Goal: Transaction & Acquisition: Purchase product/service

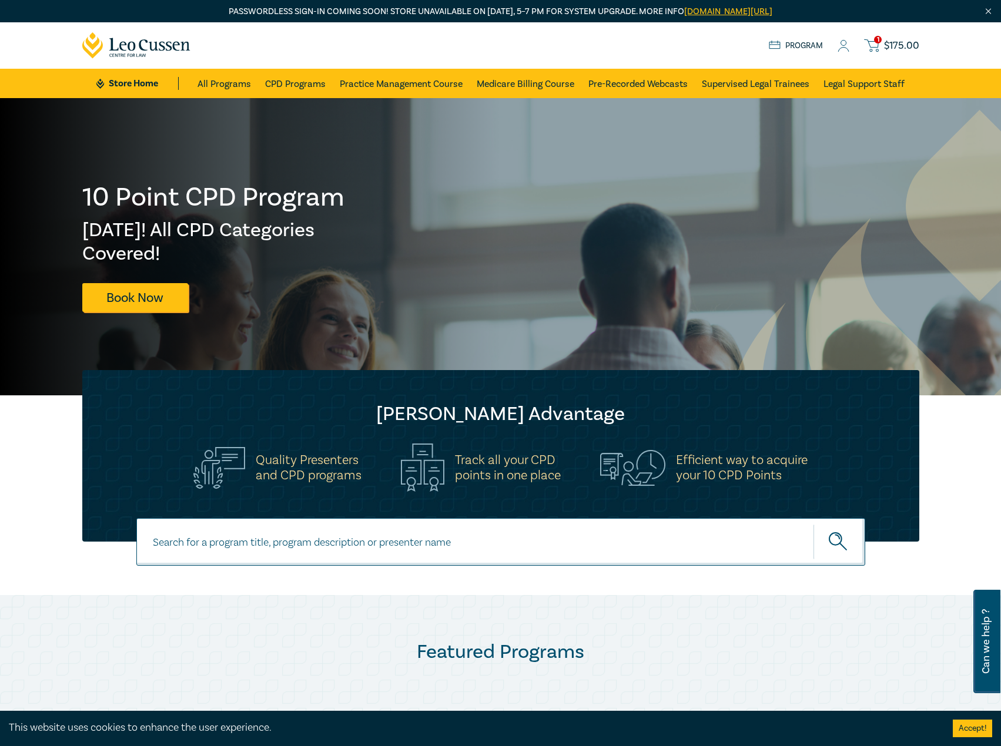
click at [843, 49] on icon at bounding box center [843, 46] width 12 height 12
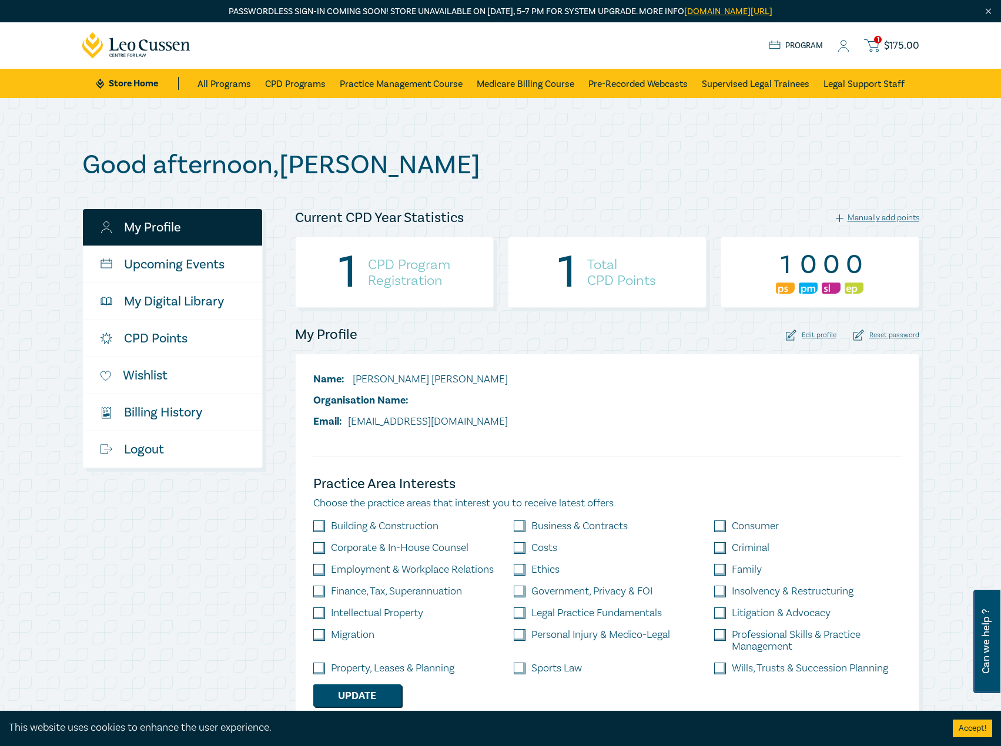
click at [893, 41] on span "$ 175.00" at bounding box center [901, 45] width 35 height 13
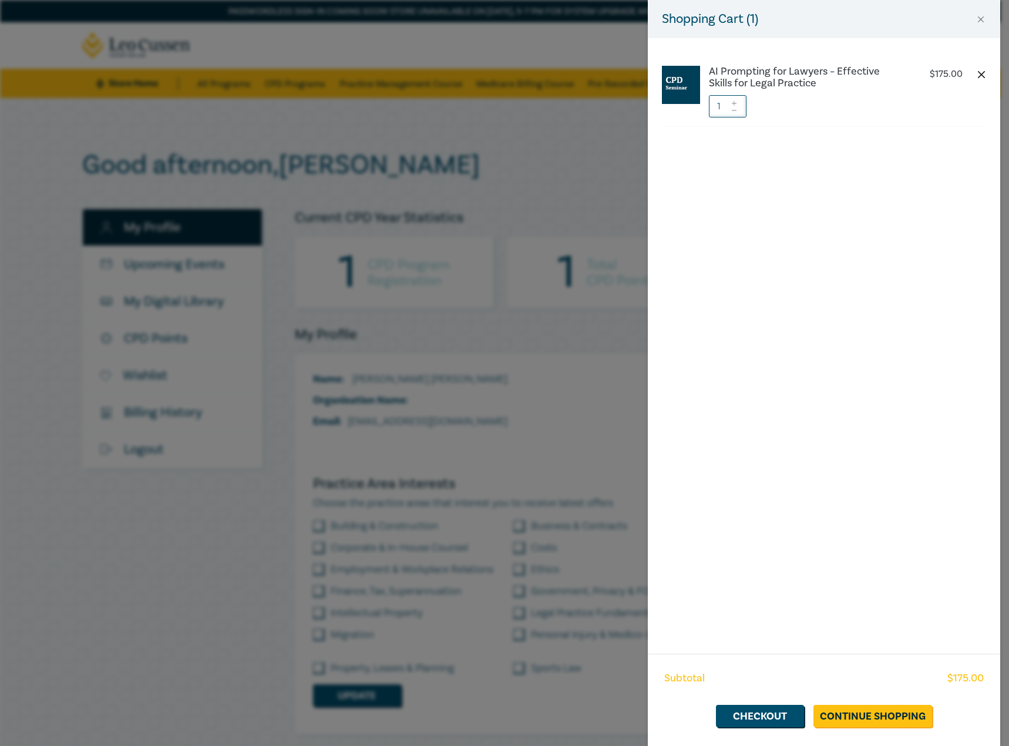
click at [981, 71] on button "button" at bounding box center [981, 74] width 9 height 9
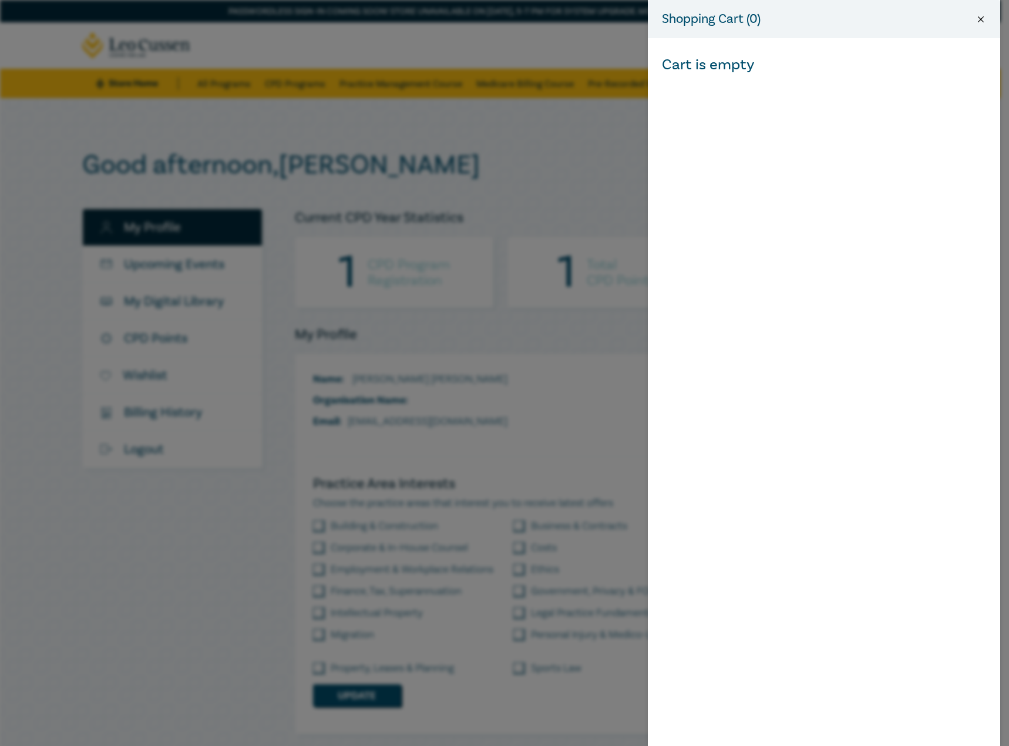
click at [984, 17] on button "Close" at bounding box center [981, 19] width 11 height 11
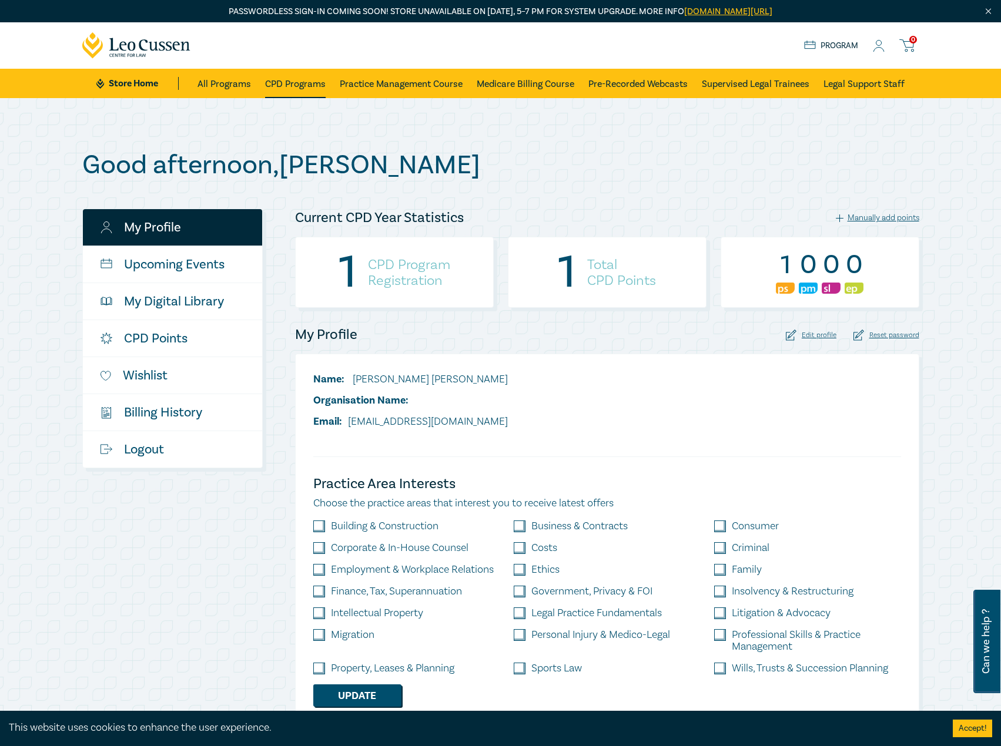
click at [293, 86] on link "CPD Programs" at bounding box center [295, 83] width 61 height 29
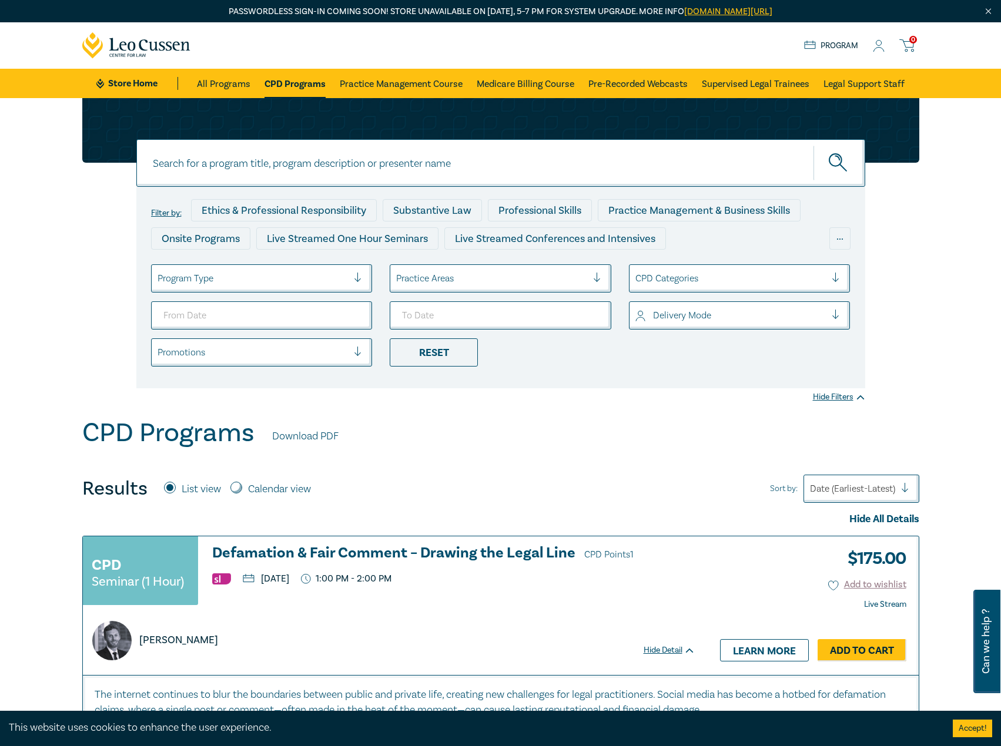
click at [306, 278] on div at bounding box center [252, 278] width 191 height 15
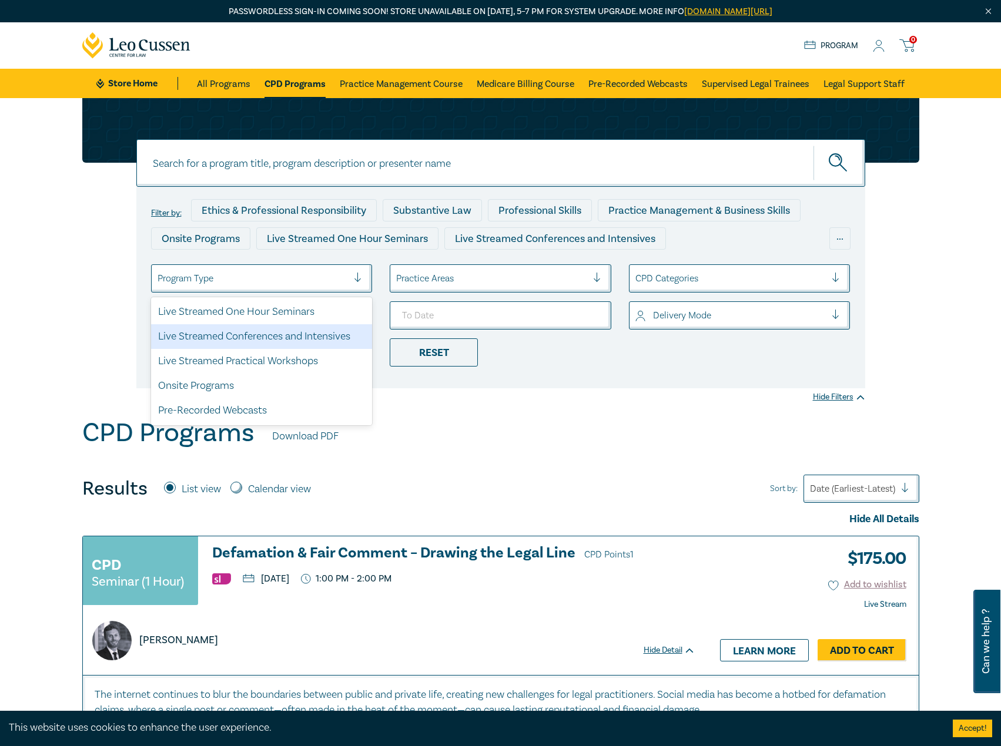
click at [273, 336] on div "Live Streamed Conferences and Intensives" at bounding box center [262, 336] width 222 height 25
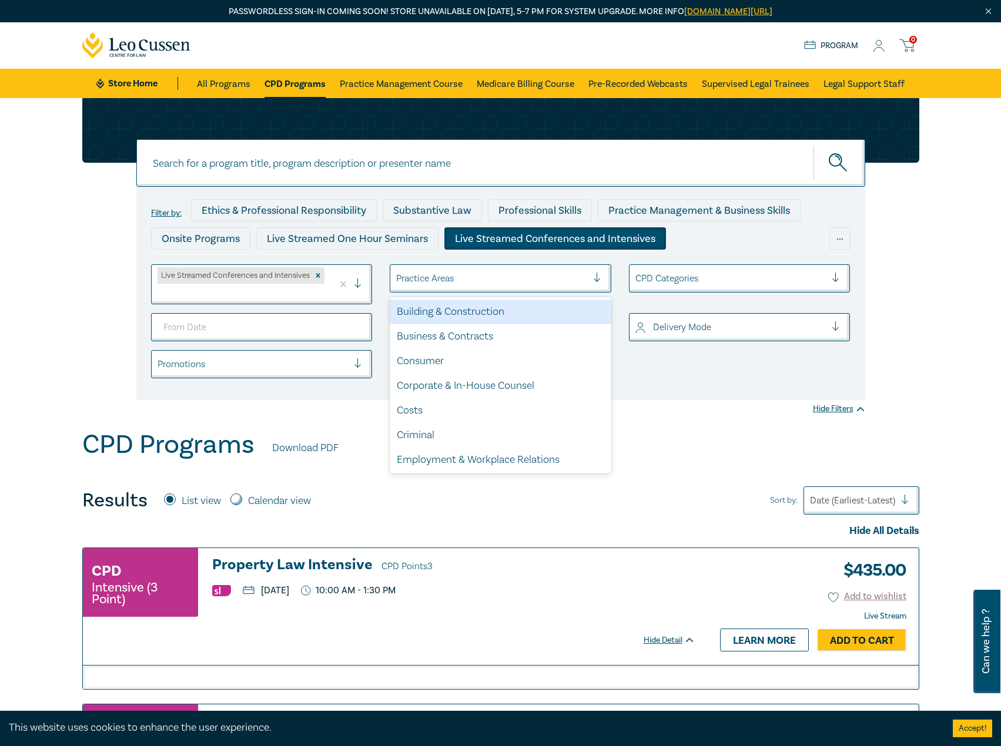
click at [467, 277] on div at bounding box center [491, 278] width 191 height 15
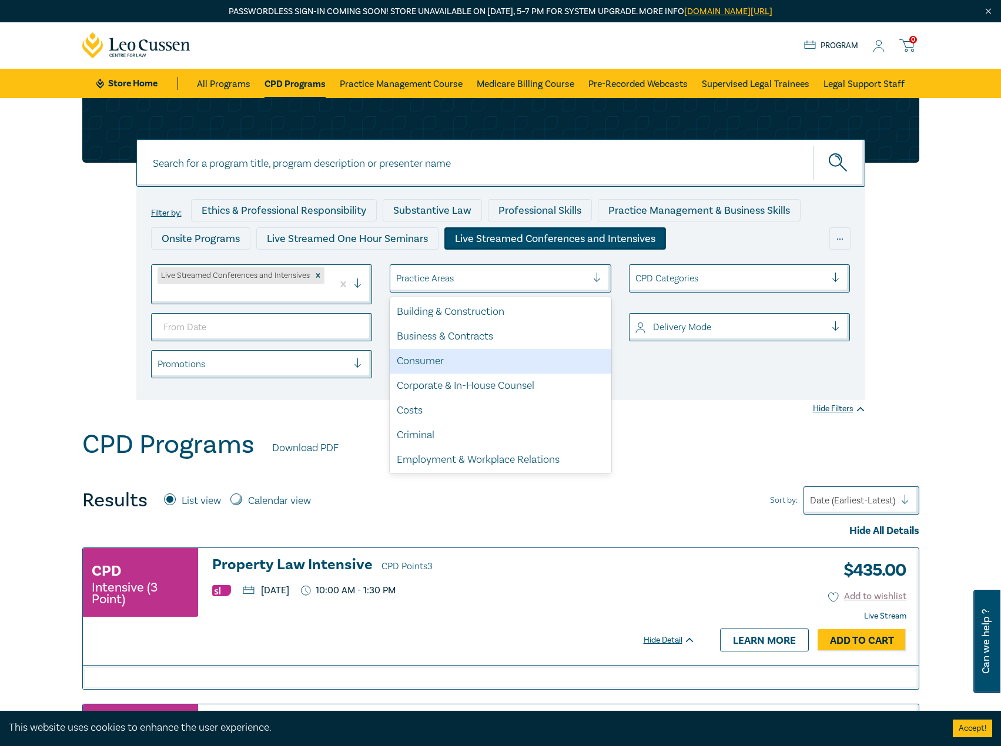
click at [437, 361] on div "Consumer" at bounding box center [501, 361] width 222 height 25
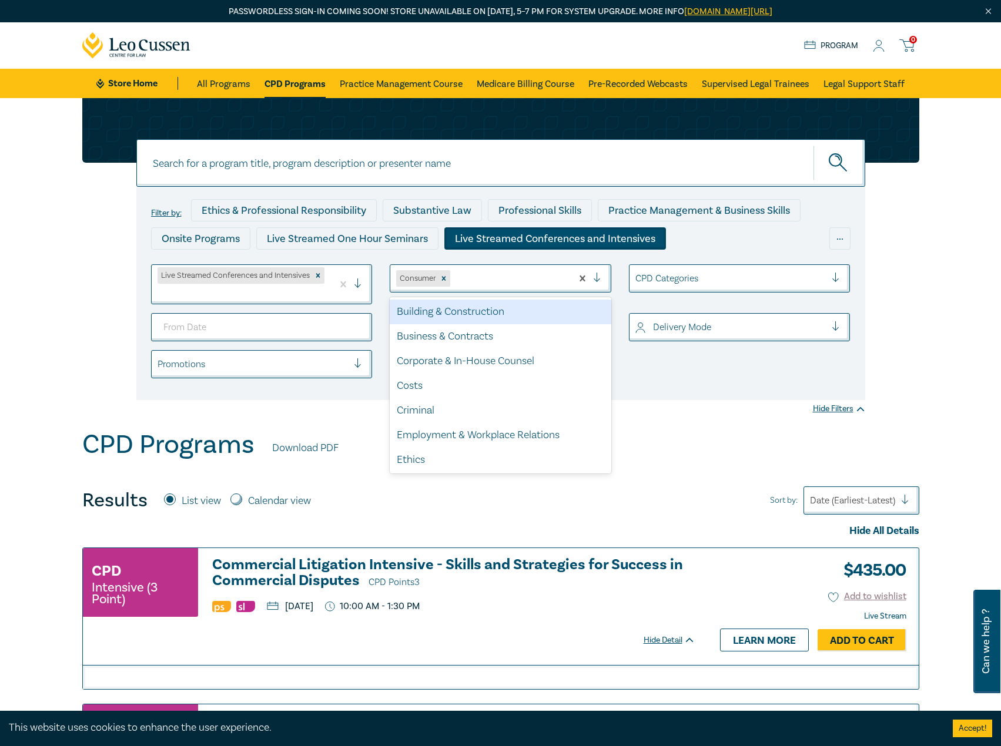
click at [543, 276] on div at bounding box center [508, 278] width 113 height 15
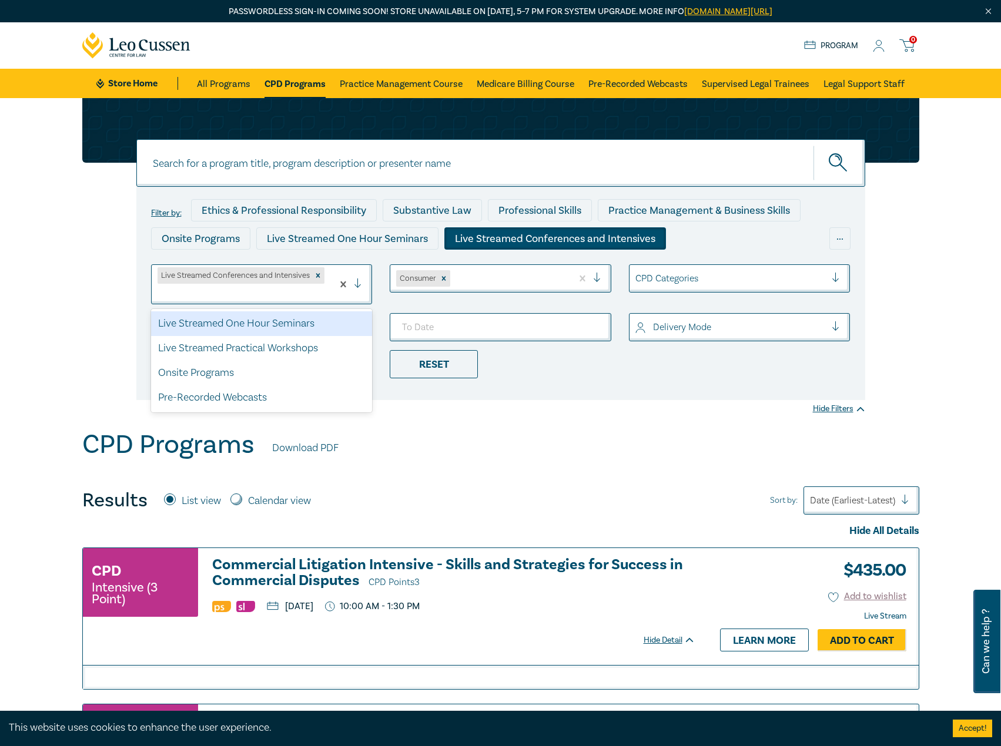
click at [276, 287] on div at bounding box center [242, 293] width 170 height 15
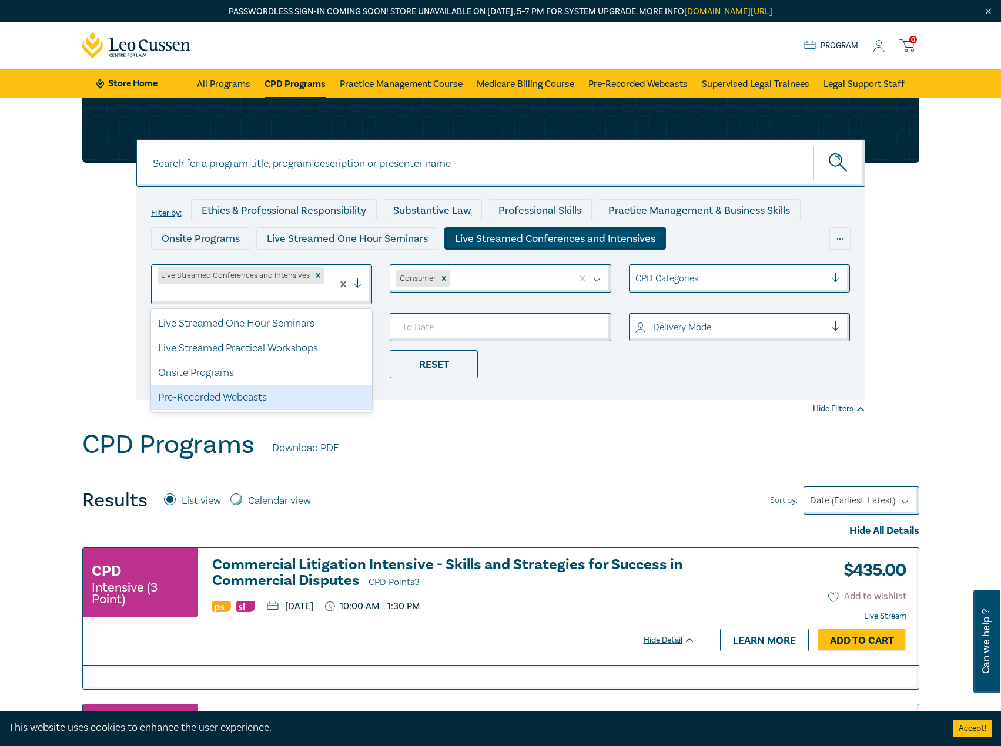
click at [220, 394] on div "Pre-Recorded Webcasts" at bounding box center [262, 397] width 222 height 25
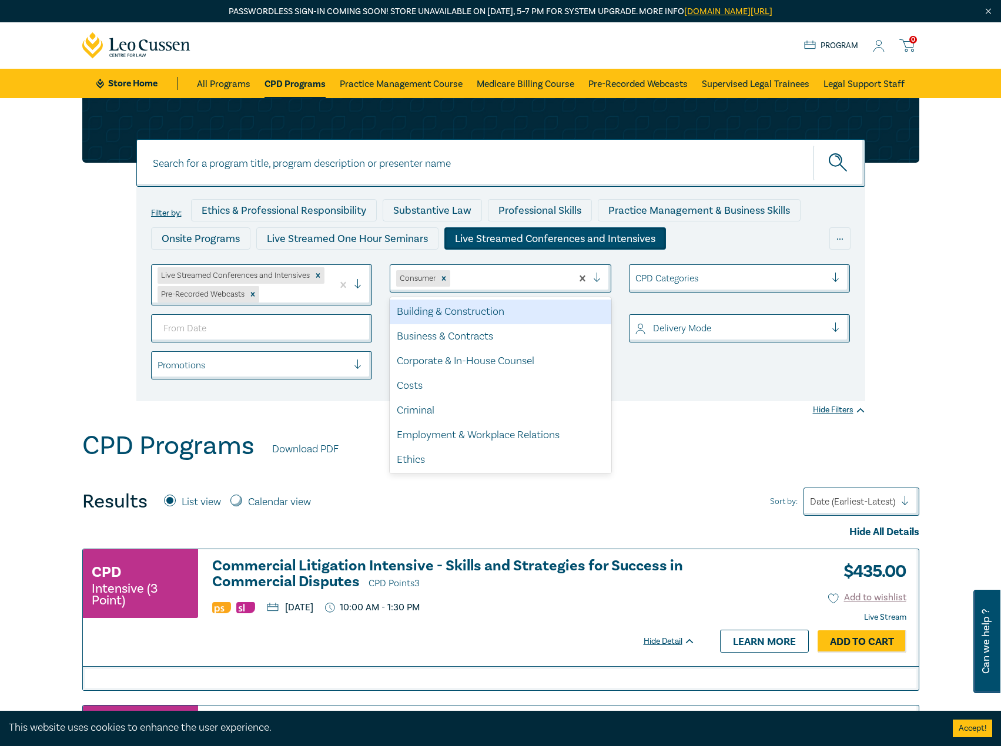
click at [507, 273] on div at bounding box center [508, 278] width 113 height 15
click at [503, 276] on div at bounding box center [508, 278] width 113 height 15
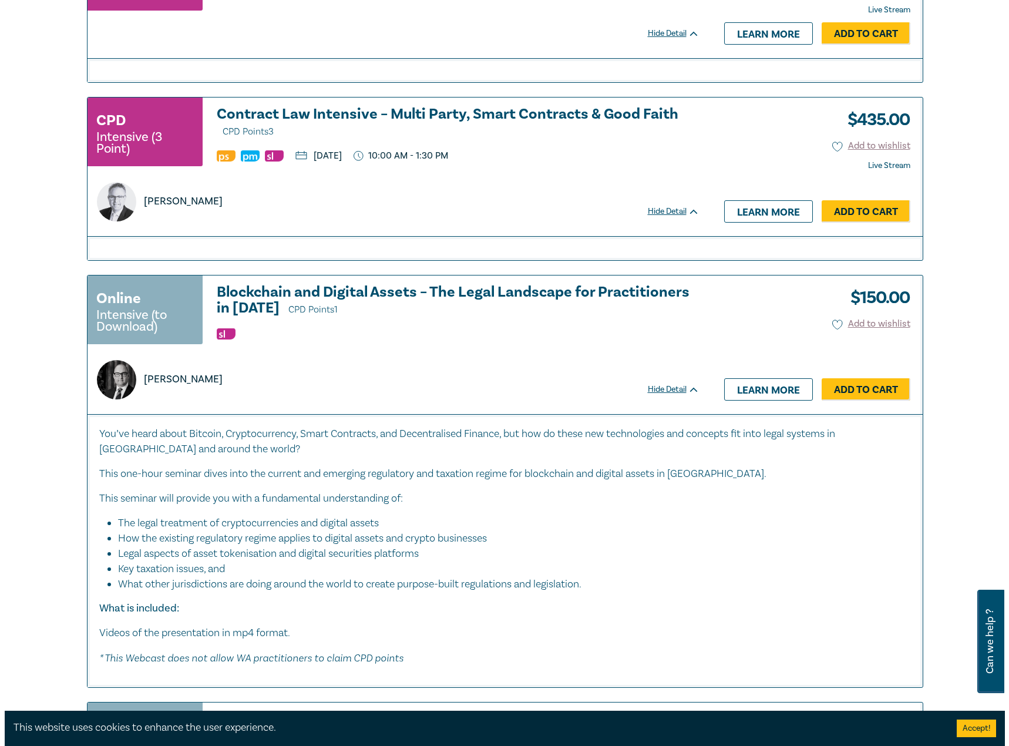
scroll to position [823, 0]
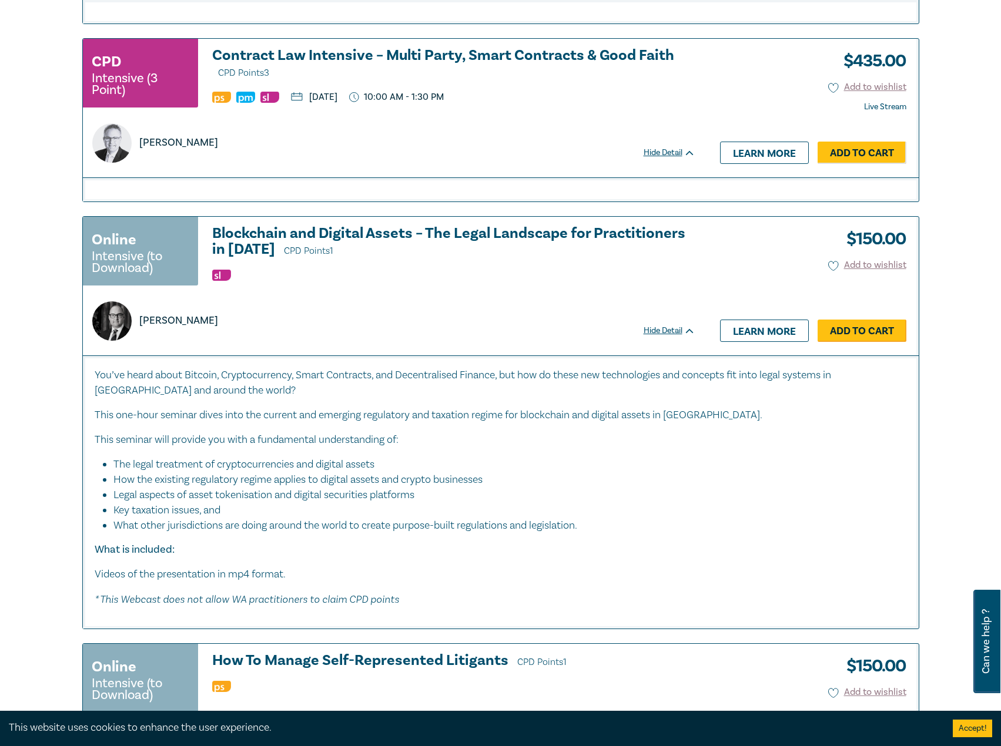
click at [856, 336] on link "Add to Cart" at bounding box center [861, 331] width 89 height 22
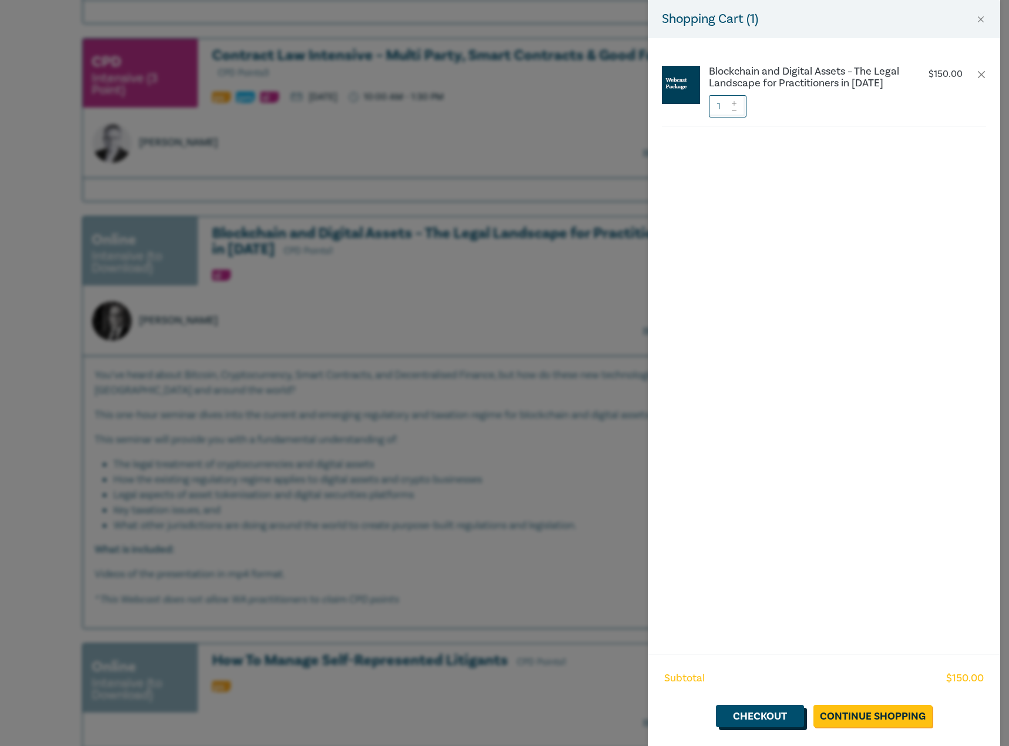
click at [773, 710] on link "Checkout" at bounding box center [760, 716] width 88 height 22
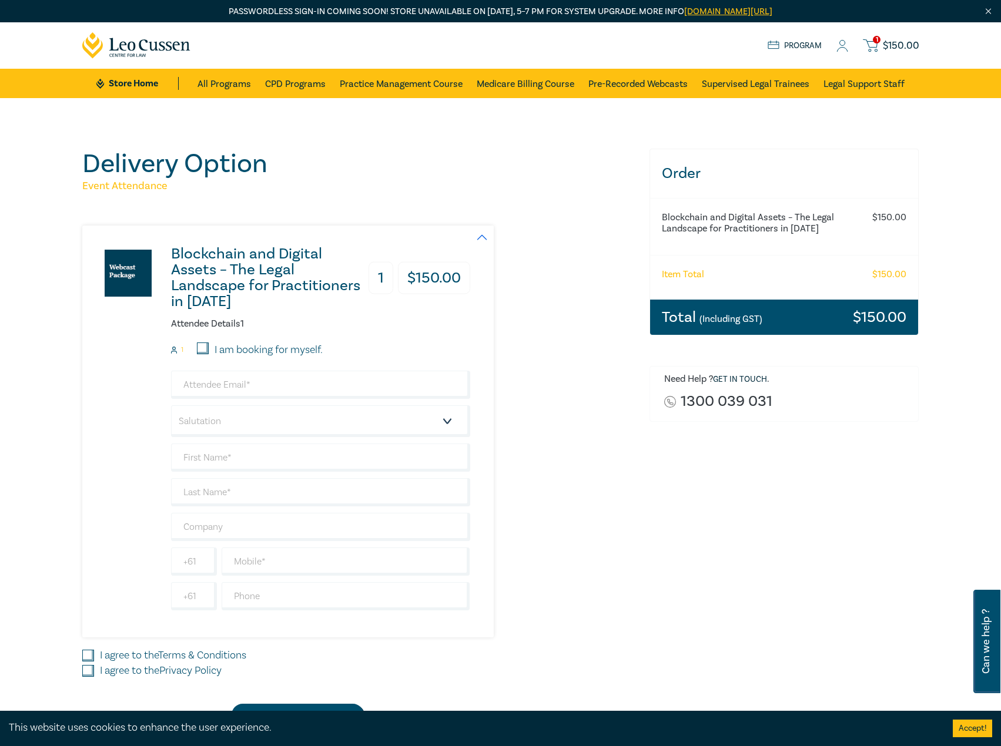
click at [198, 347] on input "I am booking for myself." at bounding box center [203, 349] width 12 height 12
checkbox input "true"
type input "[EMAIL_ADDRESS][DOMAIN_NAME]"
type input "[PERSON_NAME]"
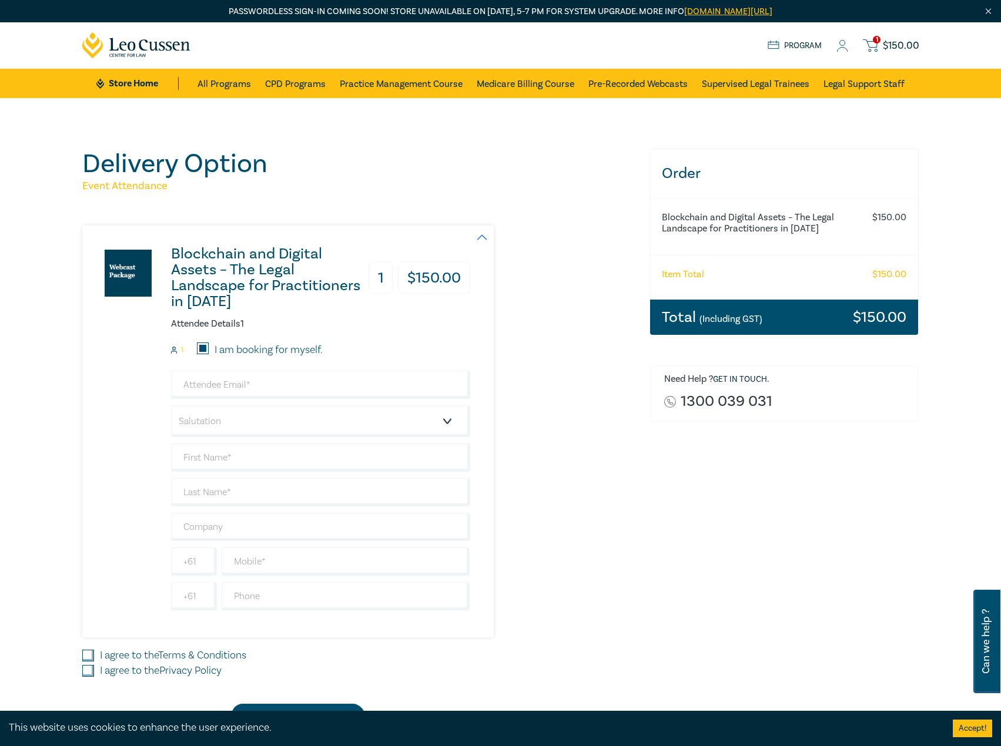
type input "467663811"
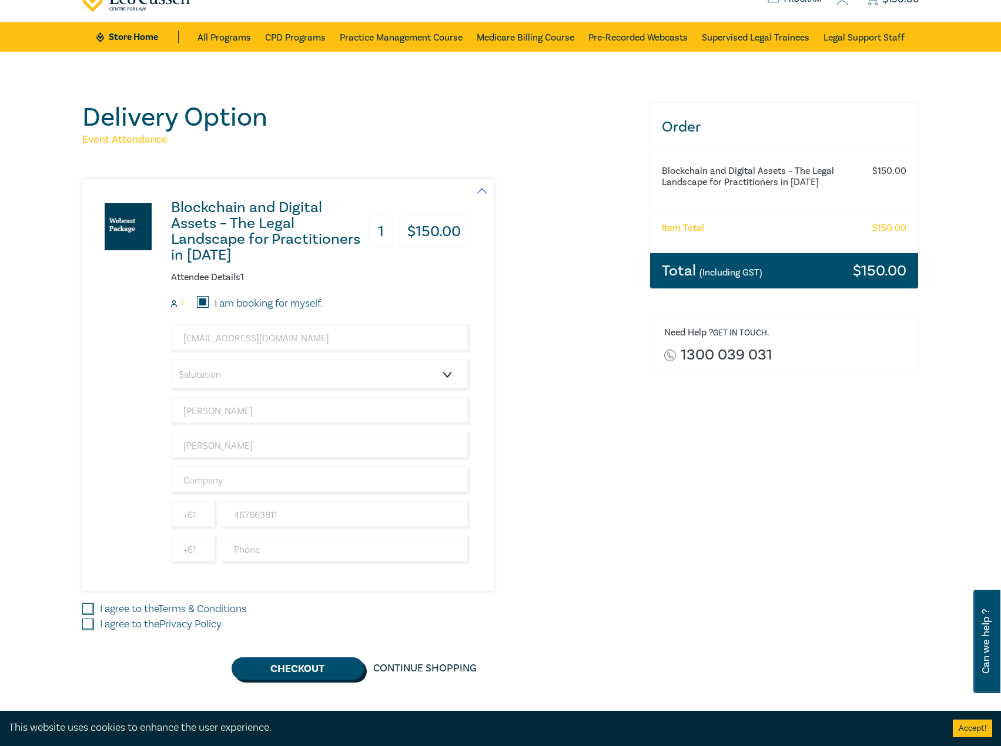
scroll to position [118, 0]
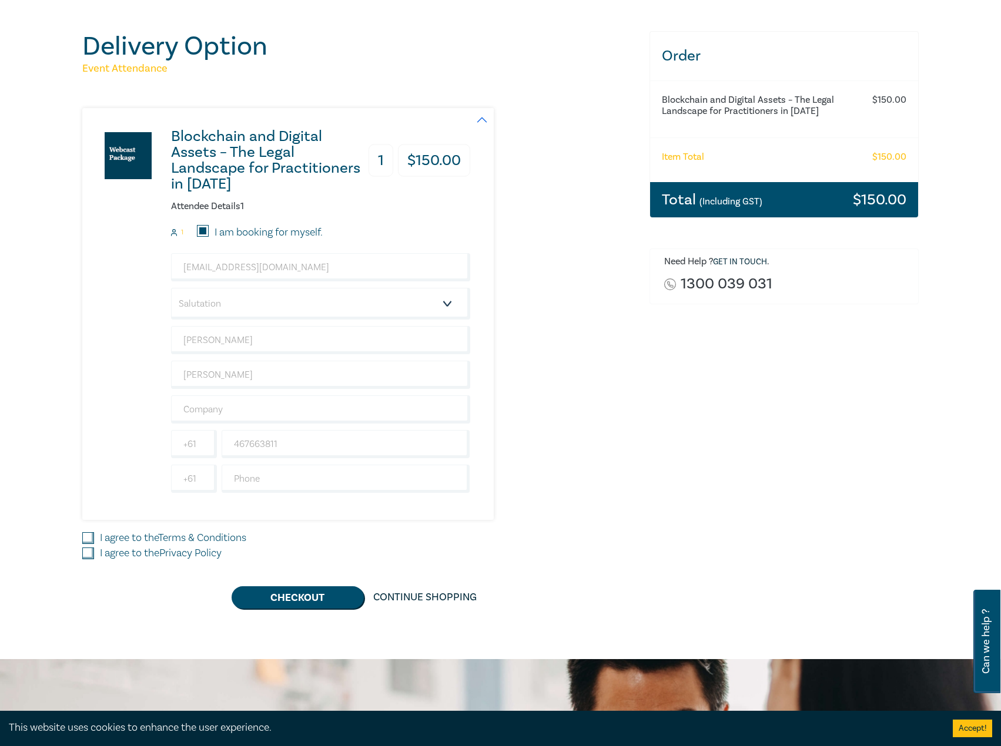
click at [92, 544] on input "I agree to the Terms & Conditions" at bounding box center [88, 538] width 12 height 12
checkbox input "true"
click at [90, 556] on input "I agree to the Privacy Policy" at bounding box center [88, 554] width 12 height 12
checkbox input "true"
click at [301, 596] on button "Checkout" at bounding box center [298, 597] width 132 height 22
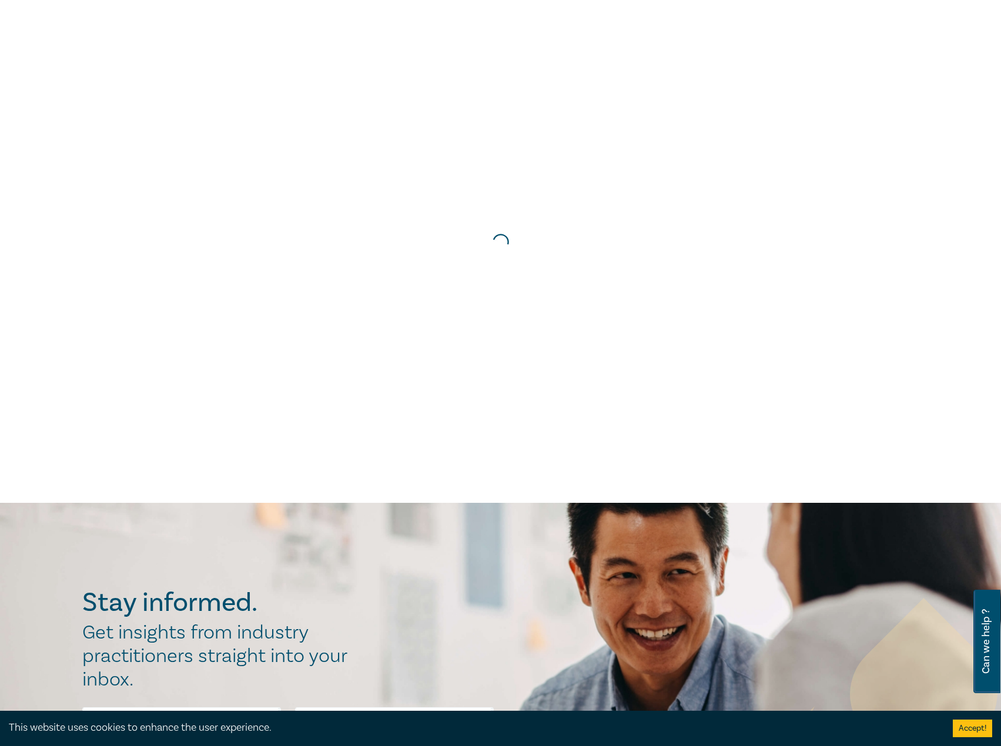
scroll to position [0, 0]
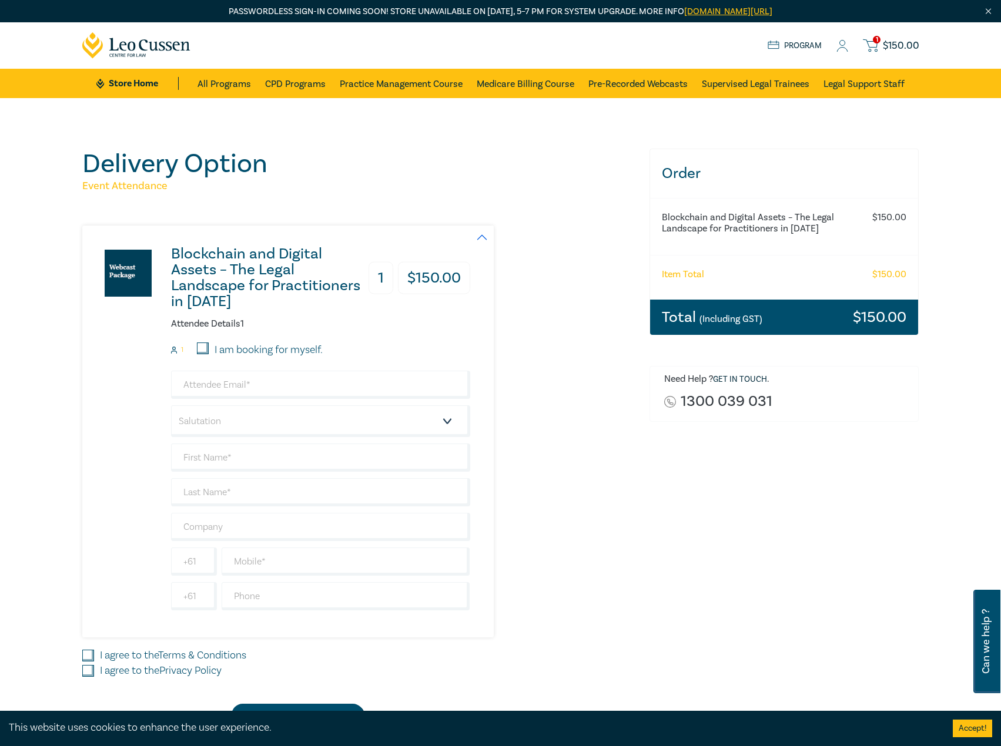
click at [877, 38] on span "1" at bounding box center [877, 40] width 8 height 8
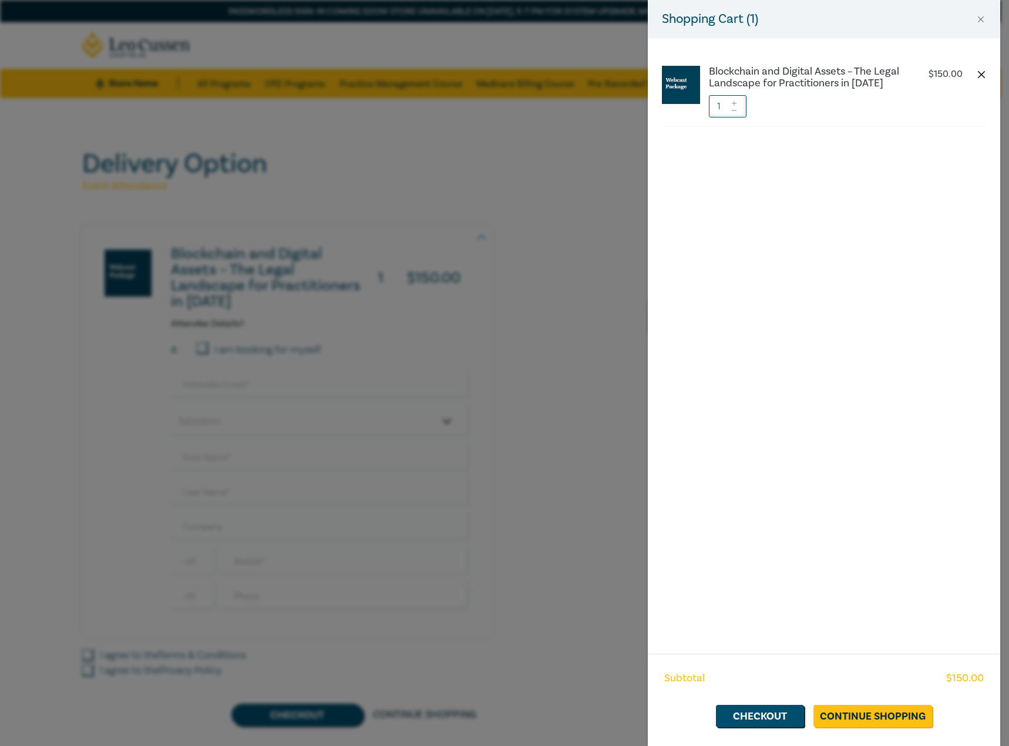
click at [984, 75] on button "button" at bounding box center [981, 74] width 9 height 9
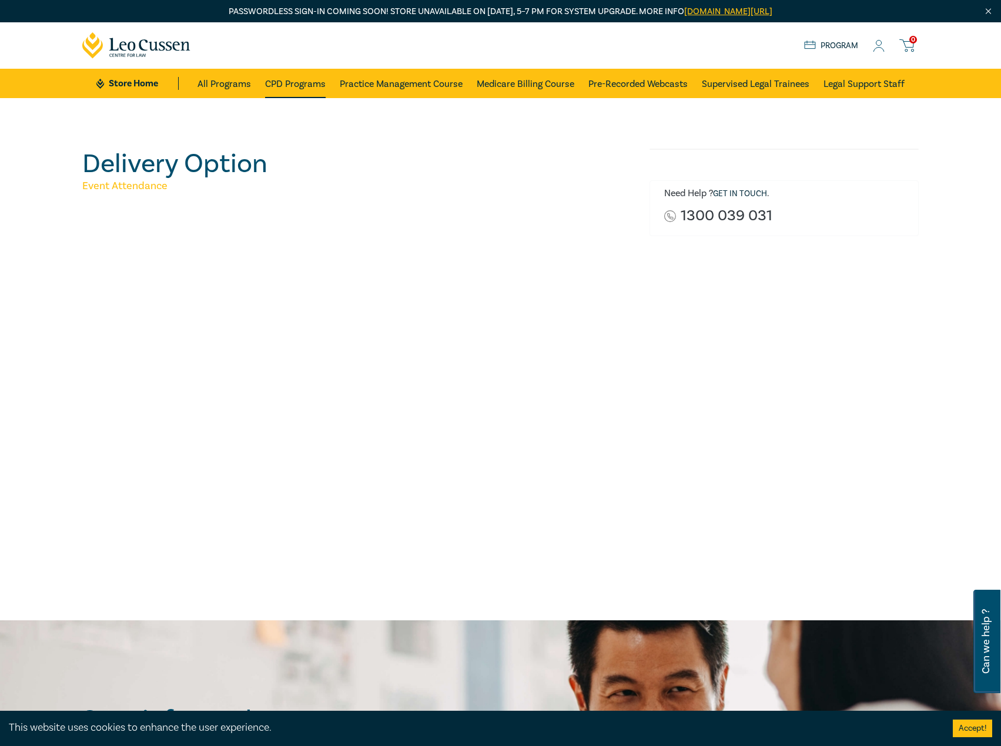
click at [303, 82] on link "CPD Programs" at bounding box center [295, 83] width 61 height 29
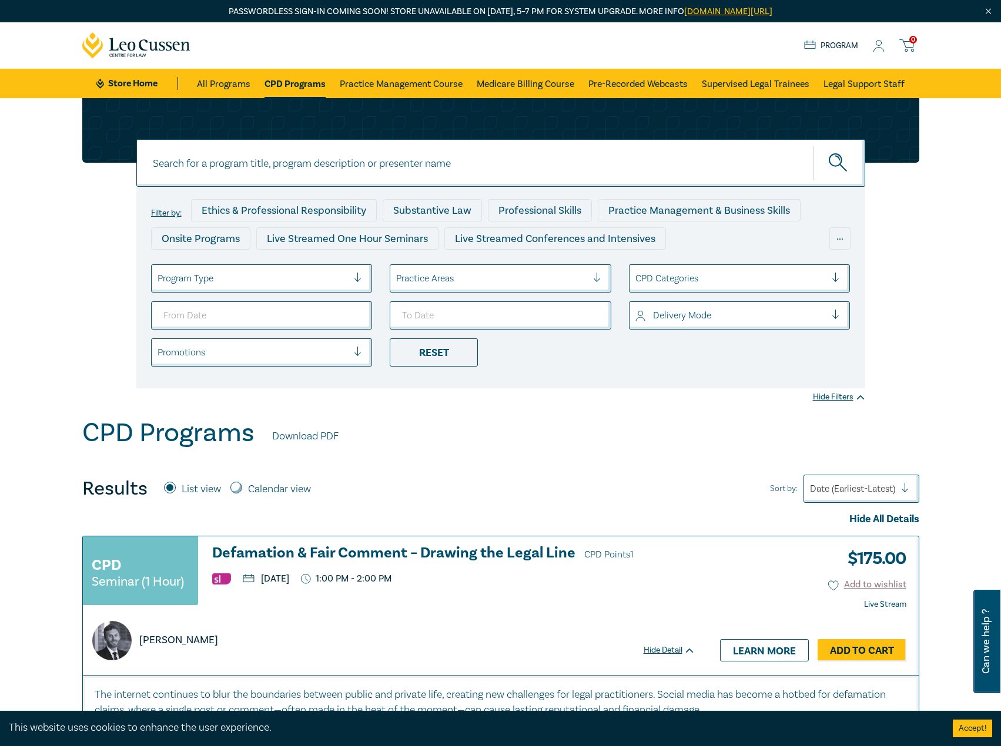
click at [267, 284] on div at bounding box center [252, 278] width 191 height 15
click at [489, 613] on div "Scott Traeger" at bounding box center [389, 633] width 612 height 53
click at [862, 649] on link "Add to Cart" at bounding box center [861, 650] width 89 height 22
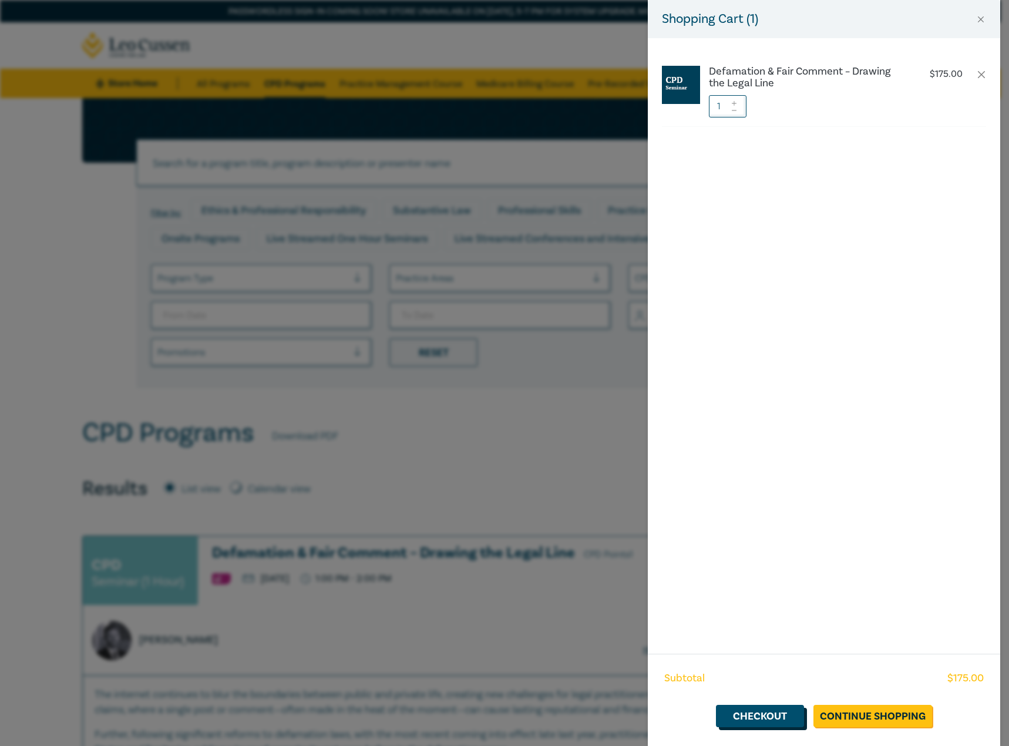
click at [760, 719] on link "Checkout" at bounding box center [760, 716] width 88 height 22
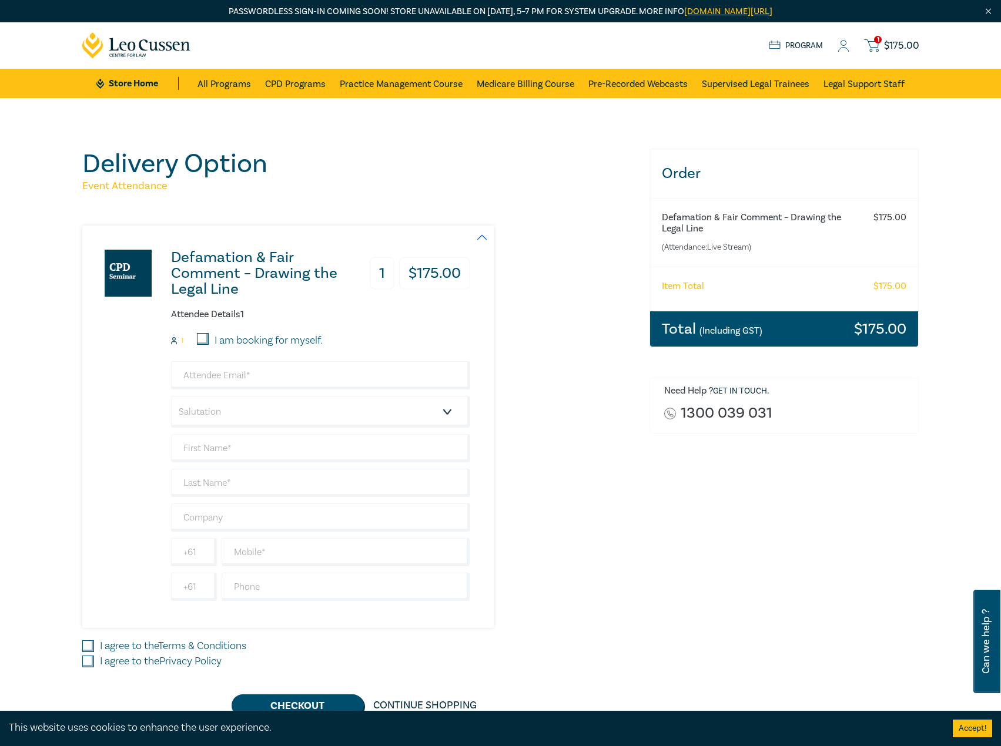
click at [716, 290] on div "Item Total $ 175.00" at bounding box center [784, 289] width 269 height 45
click at [199, 341] on input "I am booking for myself." at bounding box center [203, 339] width 12 height 12
checkbox input "true"
type input "[EMAIL_ADDRESS][DOMAIN_NAME]"
type input "[PERSON_NAME]"
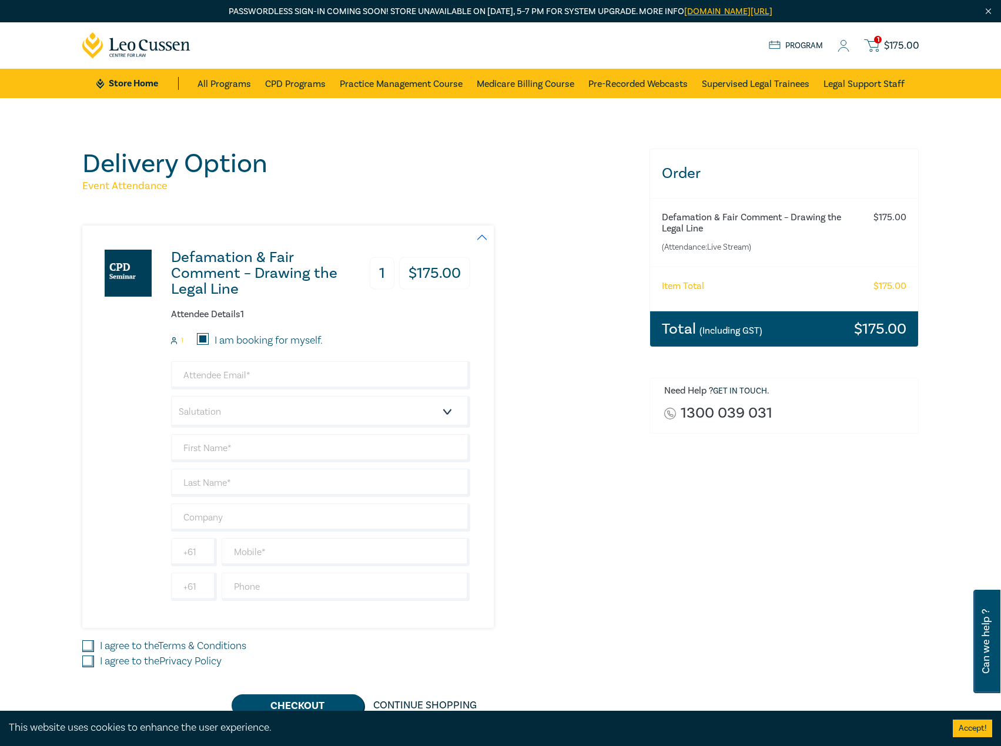
type input "[PERSON_NAME]"
type input "467663811"
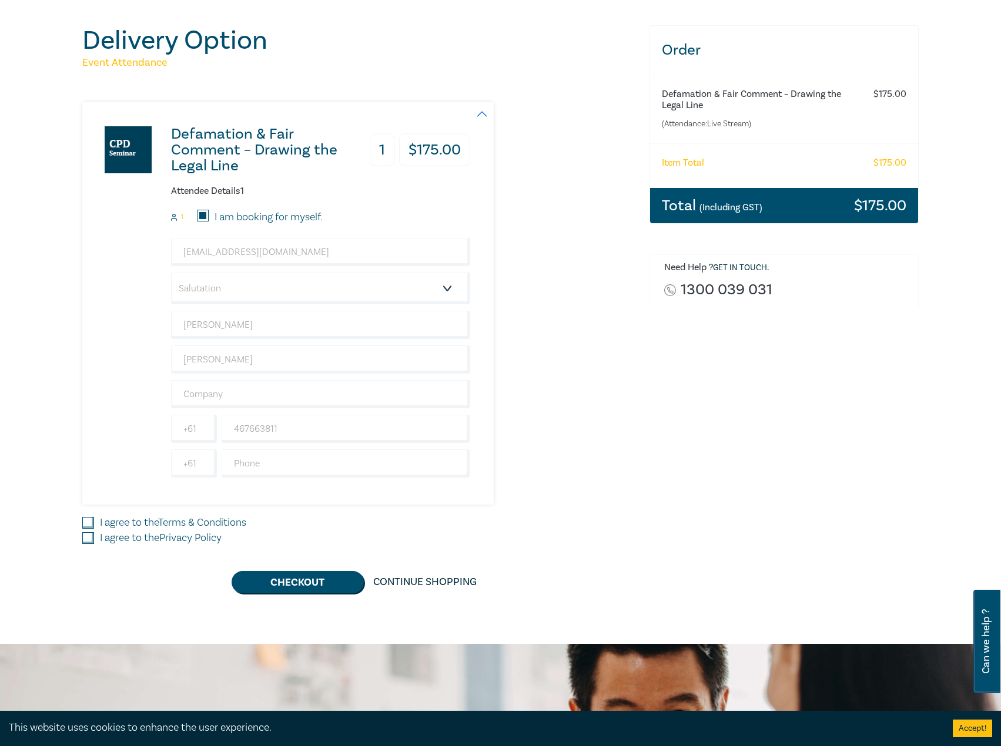
scroll to position [294, 0]
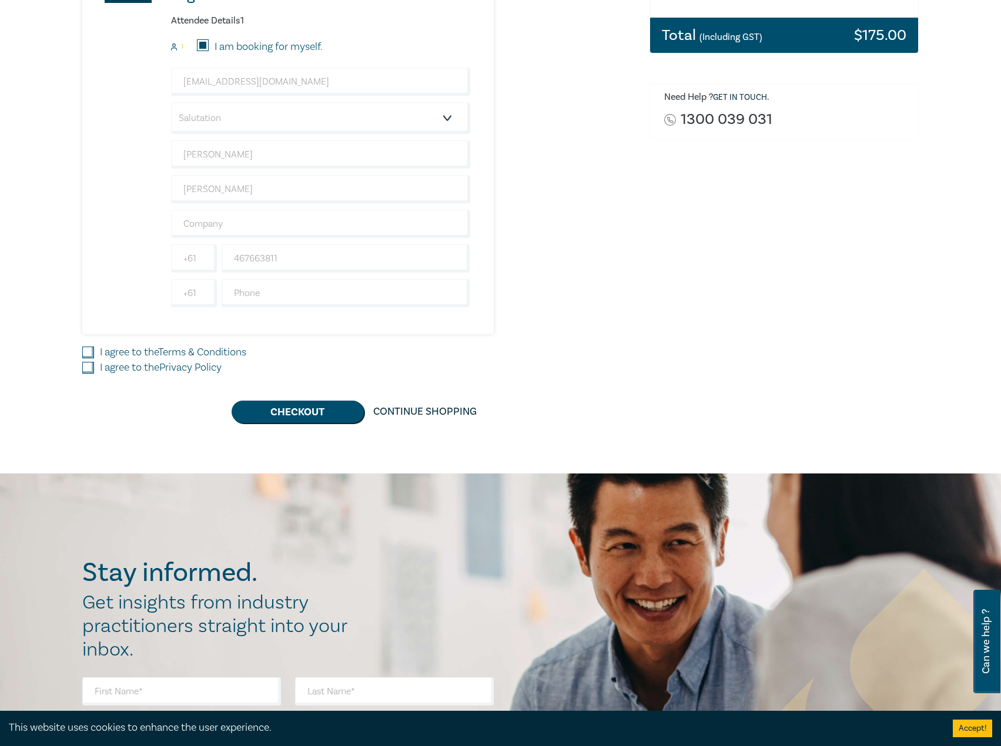
click at [89, 351] on input "I agree to the Terms & Conditions" at bounding box center [88, 353] width 12 height 12
checkbox input "true"
click at [89, 370] on input "I agree to the Privacy Policy" at bounding box center [88, 368] width 12 height 12
checkbox input "true"
click at [297, 412] on button "Checkout" at bounding box center [298, 412] width 132 height 22
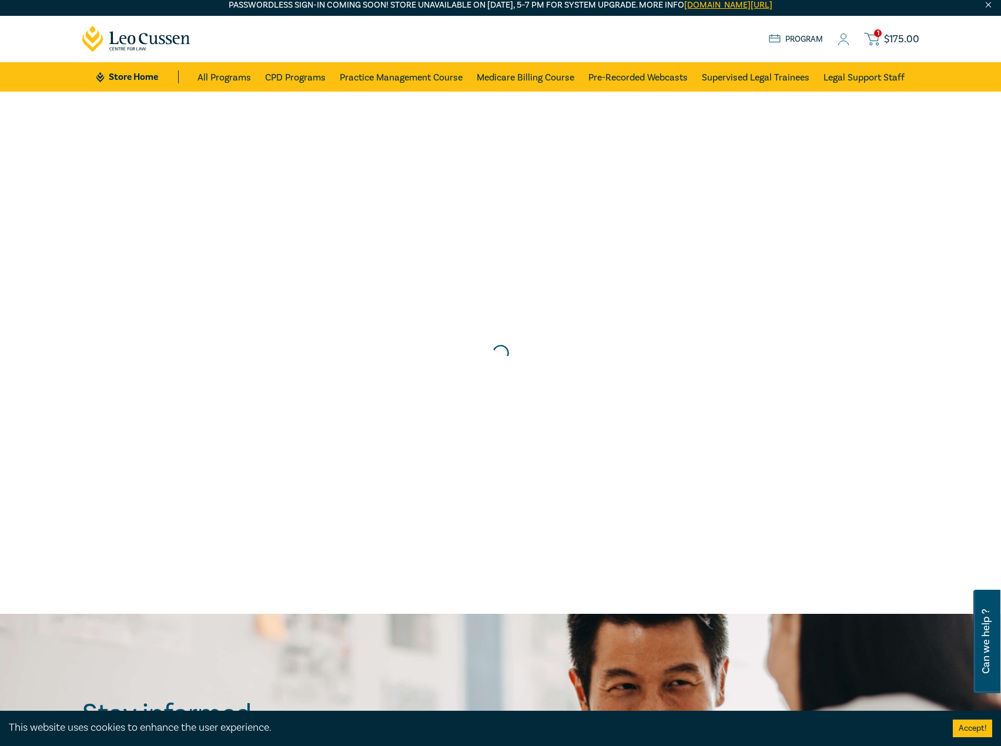
scroll to position [0, 0]
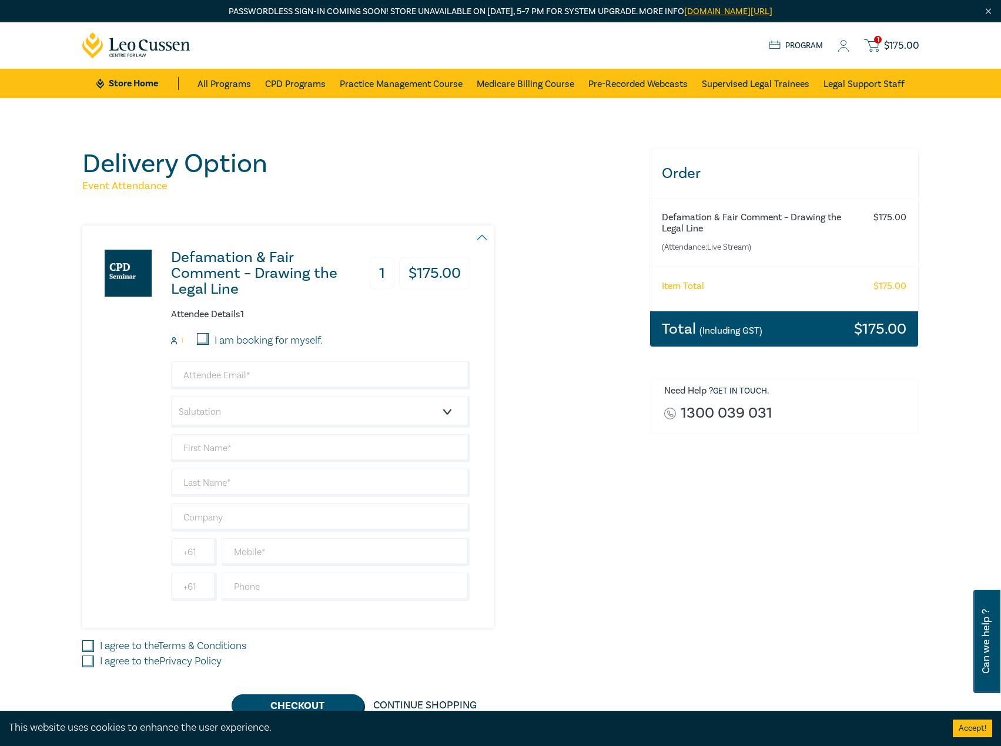
click at [910, 50] on span "$ 175.00" at bounding box center [901, 45] width 35 height 13
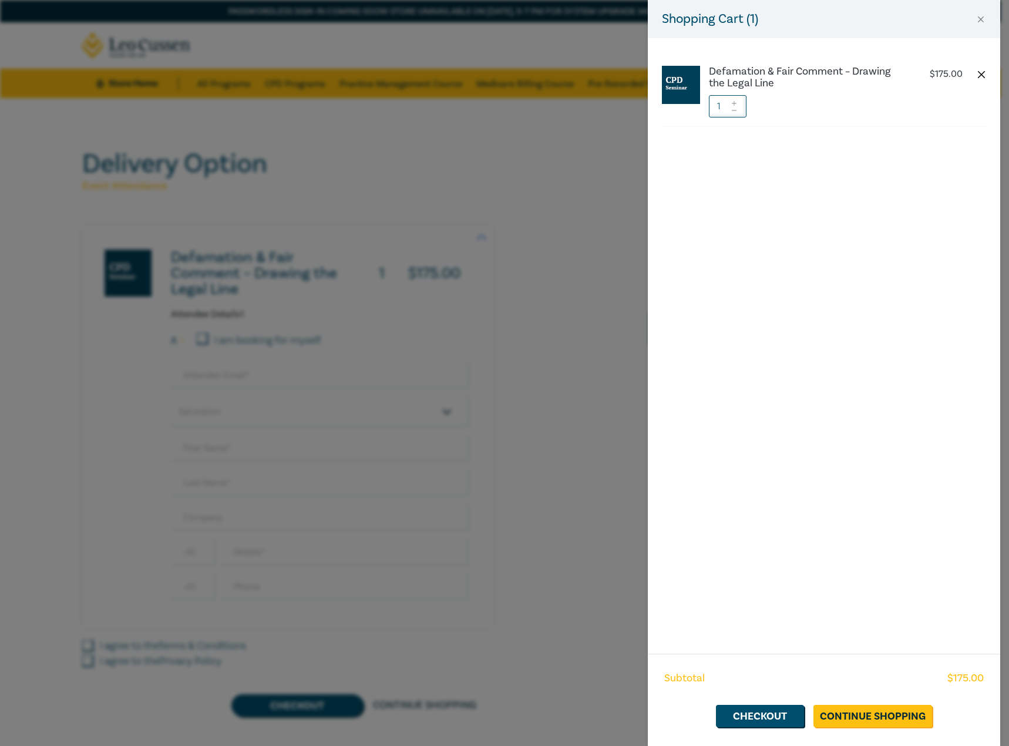
click at [983, 72] on button "button" at bounding box center [981, 74] width 9 height 9
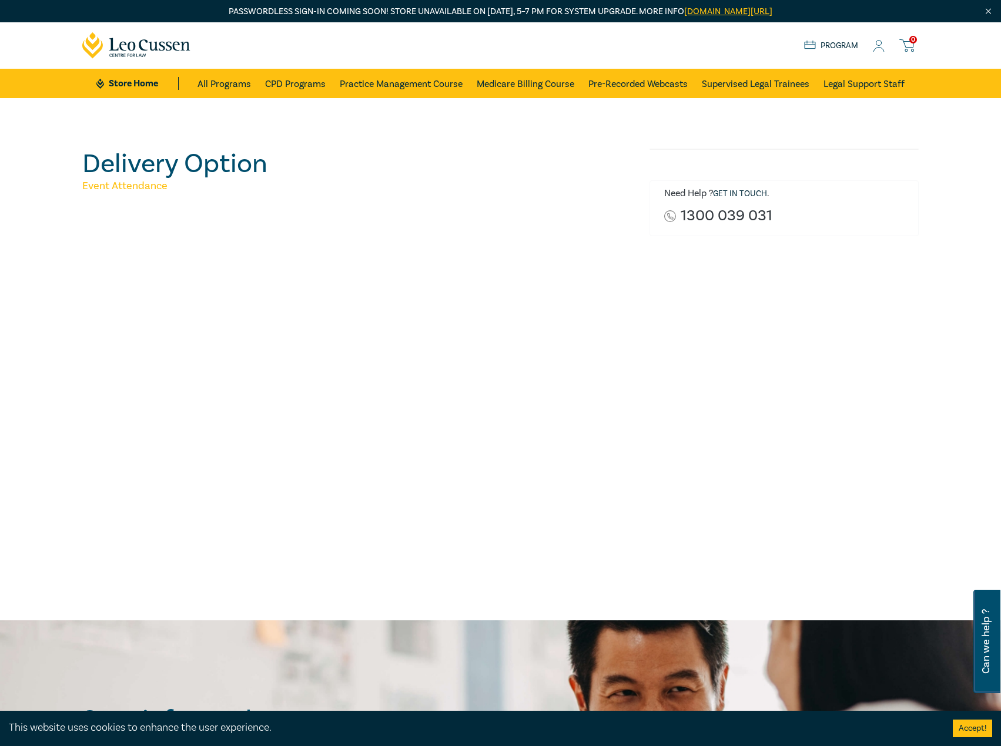
click at [876, 45] on icon at bounding box center [879, 46] width 12 height 12
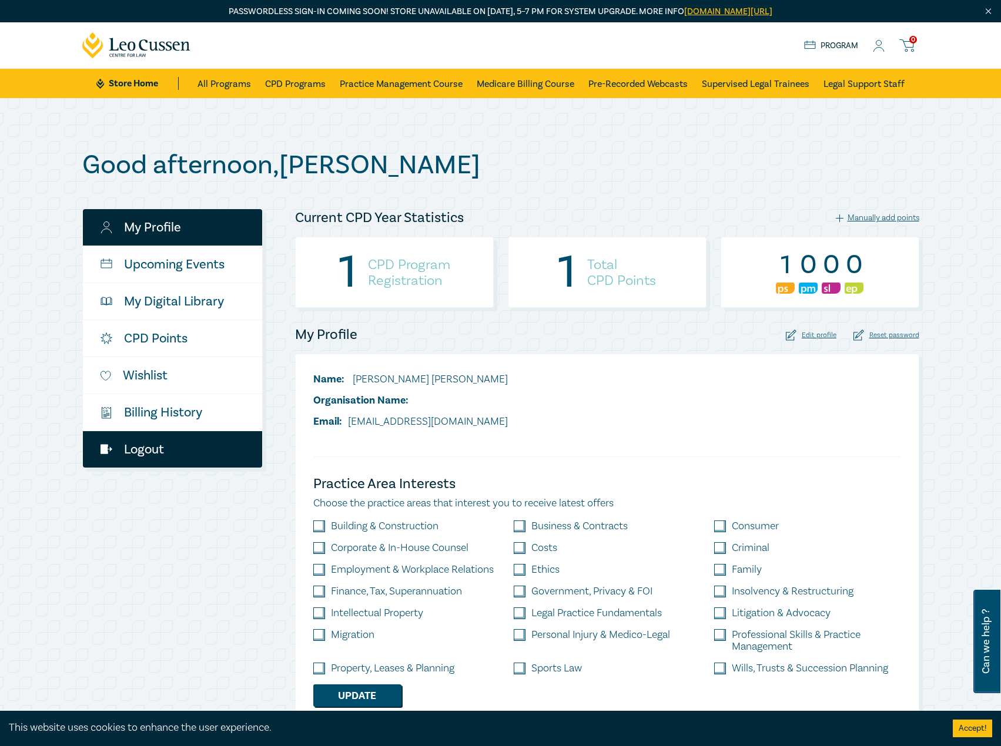
click at [156, 457] on link "Logout" at bounding box center [172, 449] width 179 height 36
